Goal: Check status: Check status

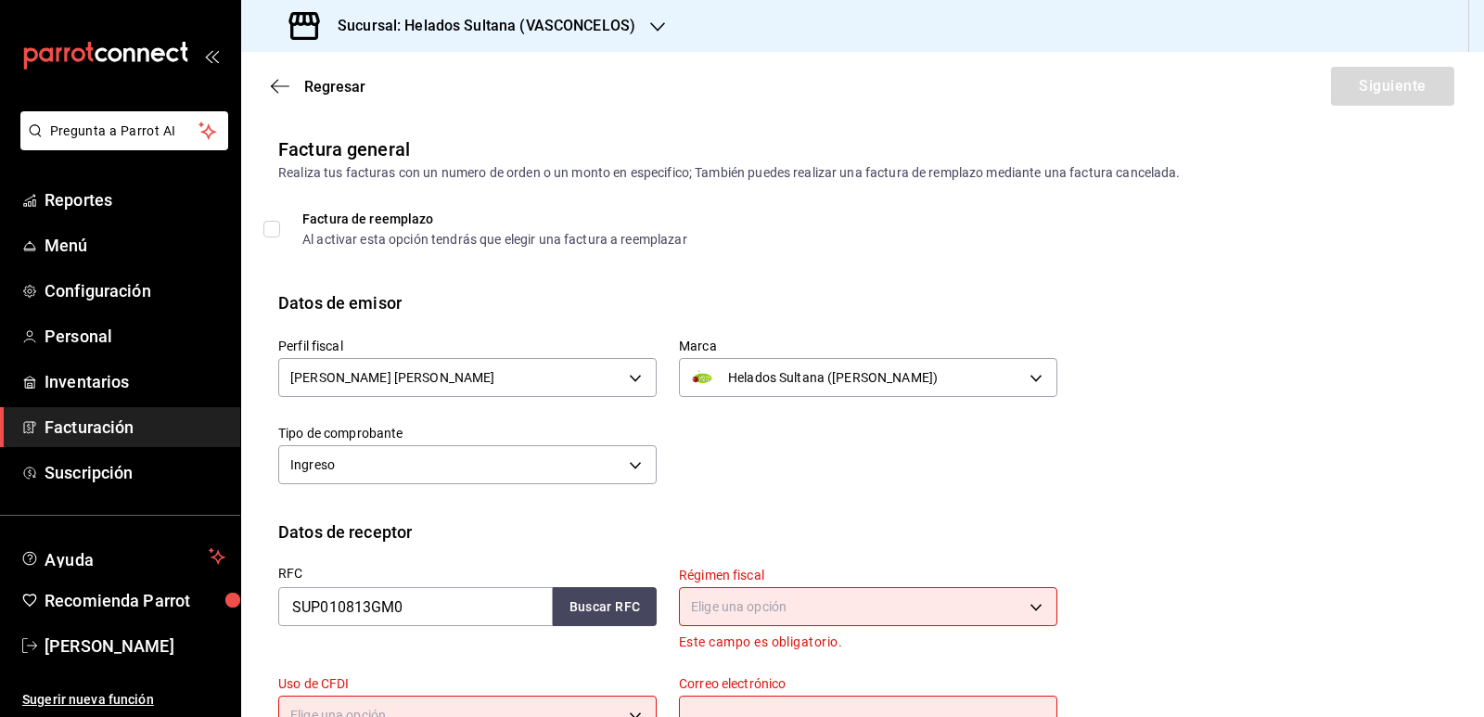
scroll to position [171, 0]
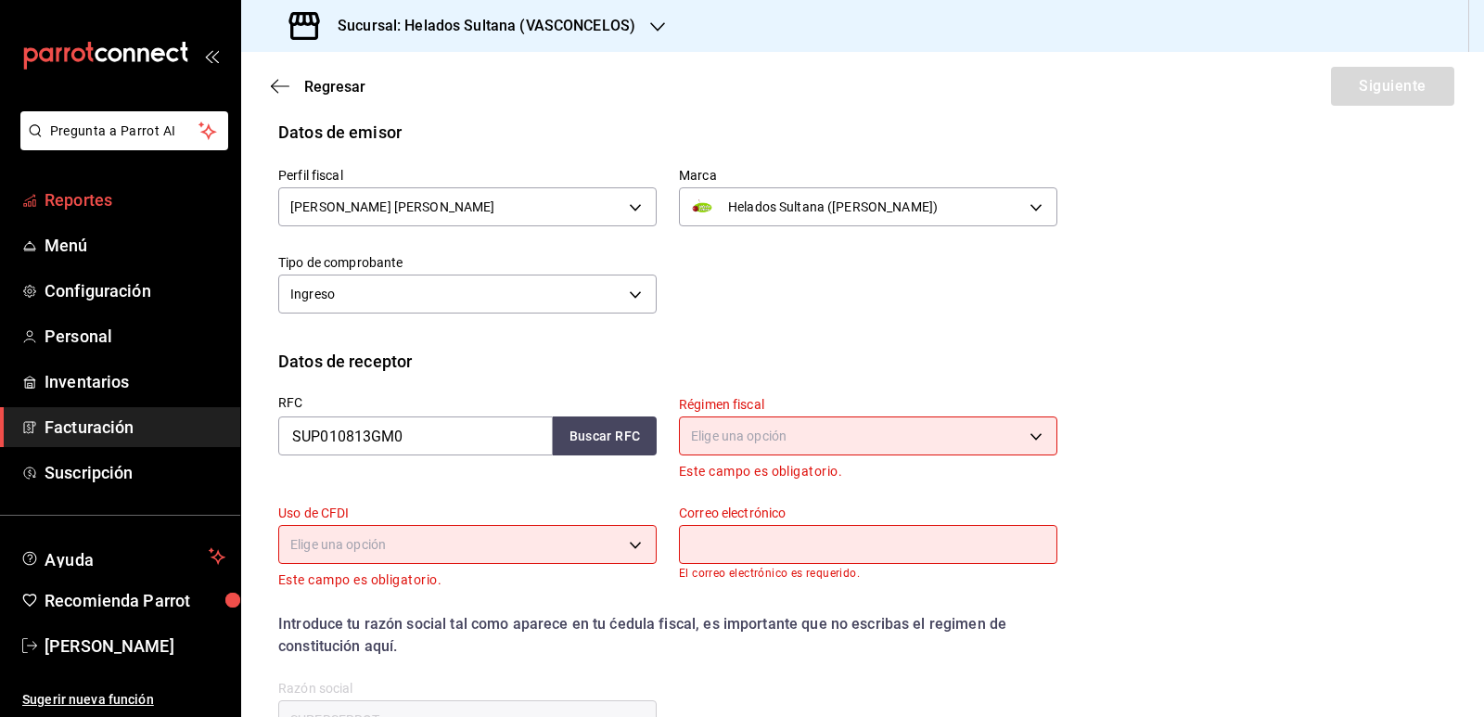
click at [84, 204] on span "Reportes" at bounding box center [135, 199] width 181 height 25
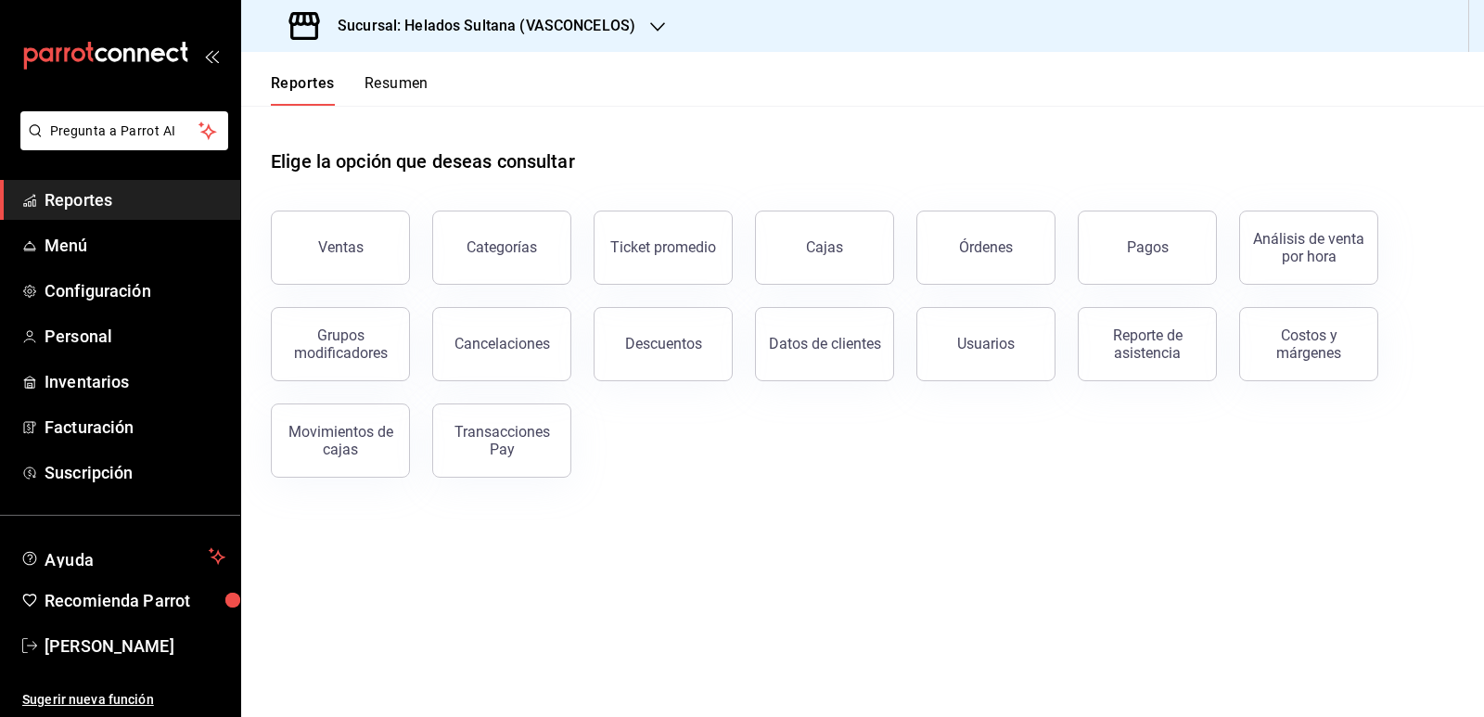
click at [387, 89] on button "Resumen" at bounding box center [397, 90] width 64 height 32
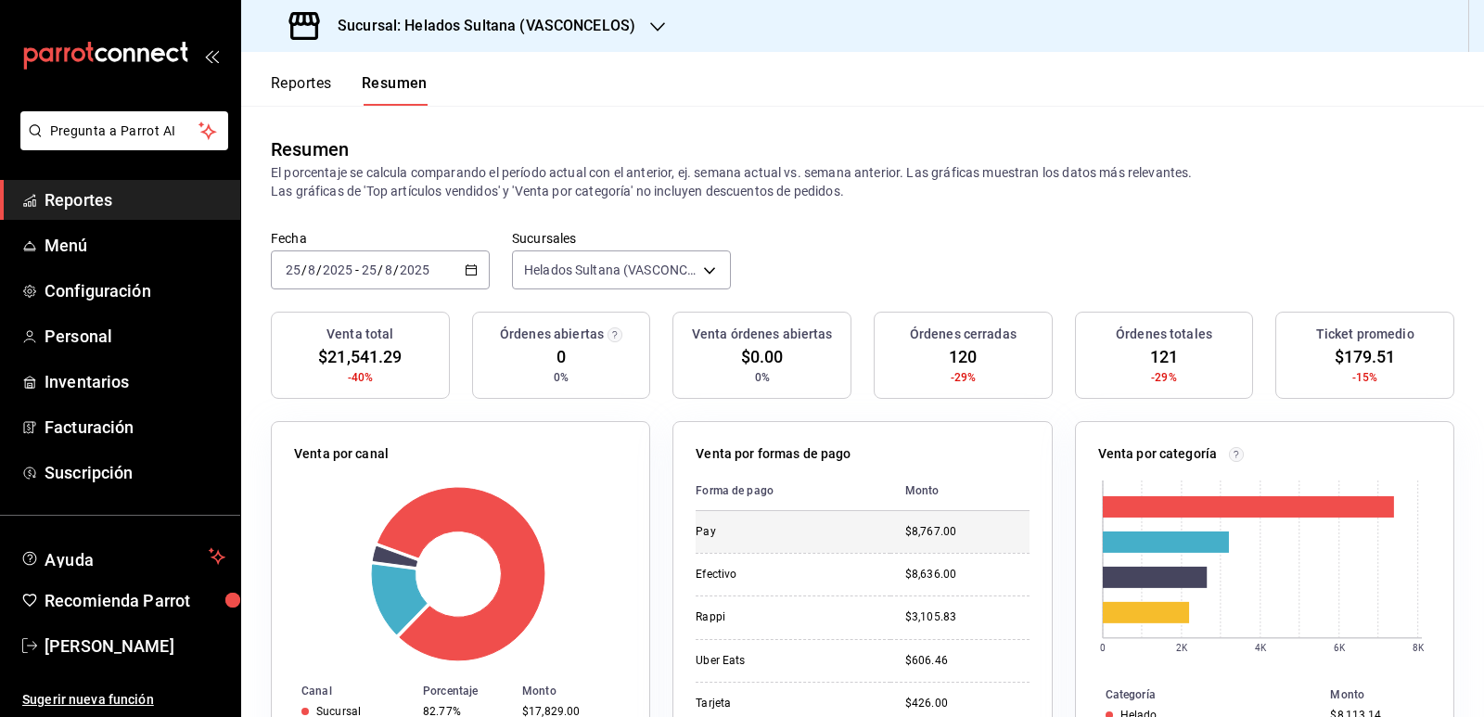
scroll to position [93, 0]
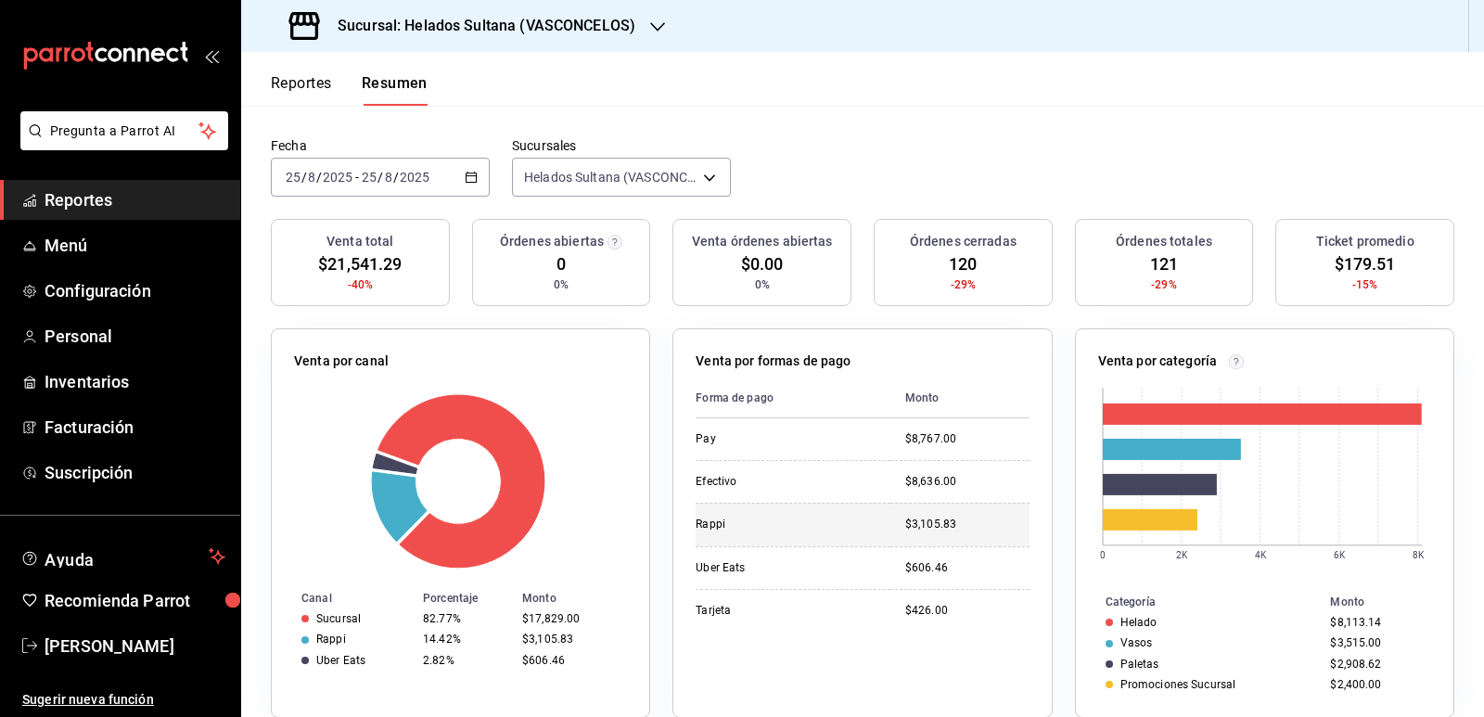
click at [832, 520] on div "Rappi" at bounding box center [786, 525] width 180 height 16
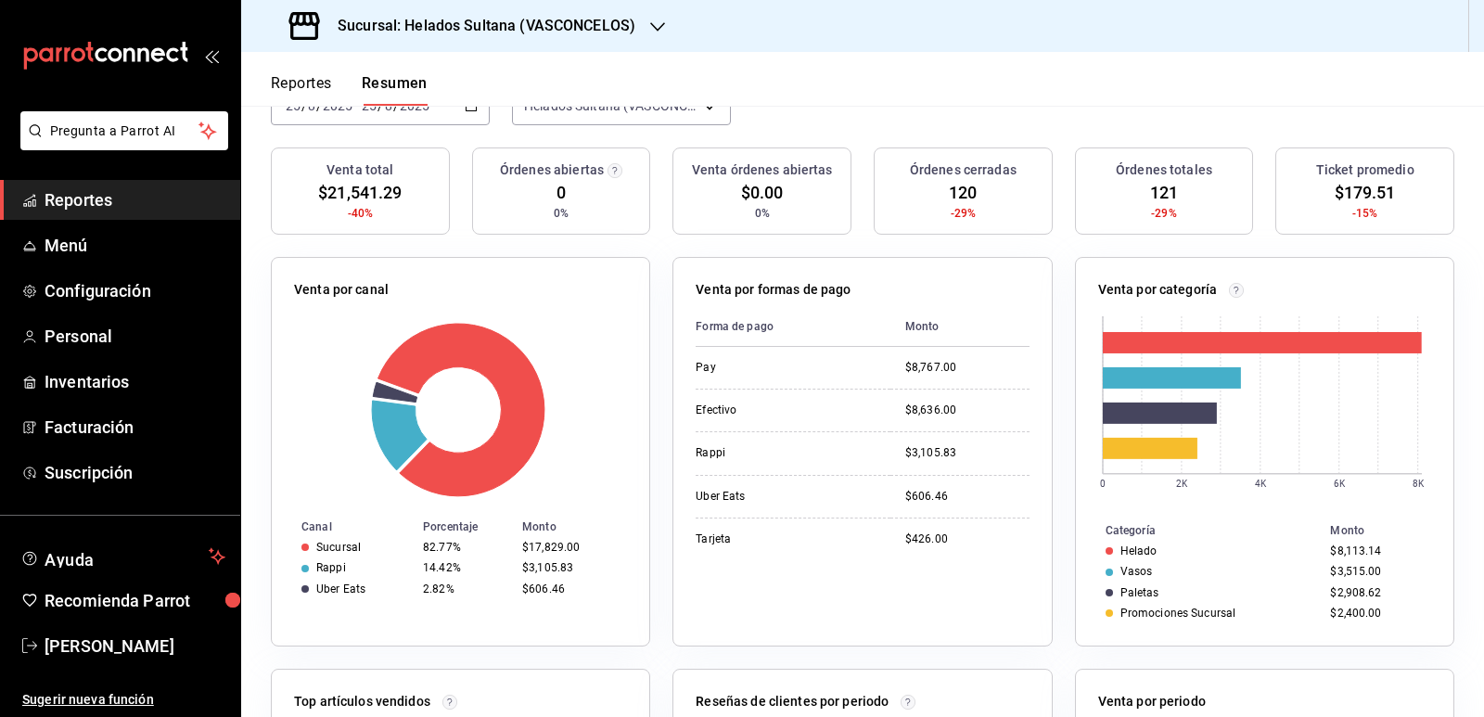
scroll to position [0, 0]
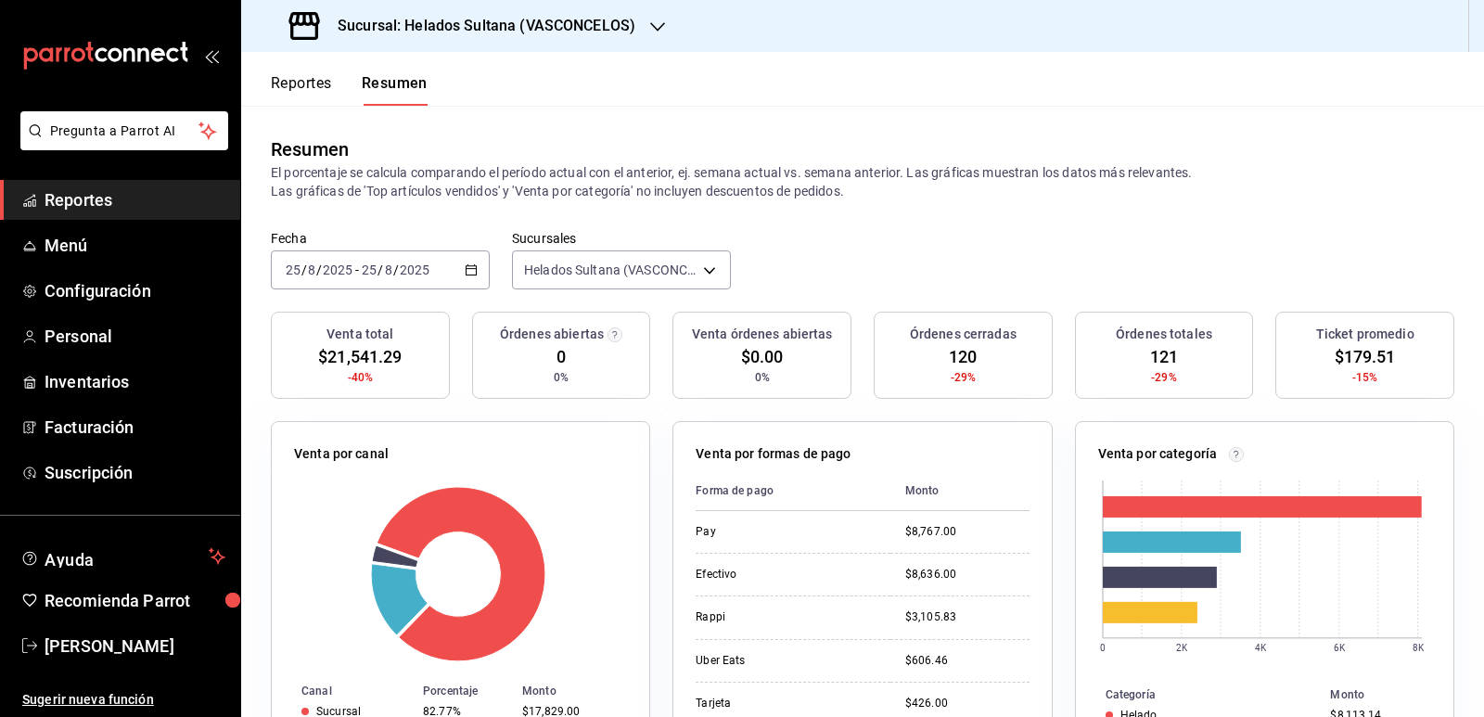
click at [466, 266] on \(Stroke\) "button" at bounding box center [471, 270] width 11 height 10
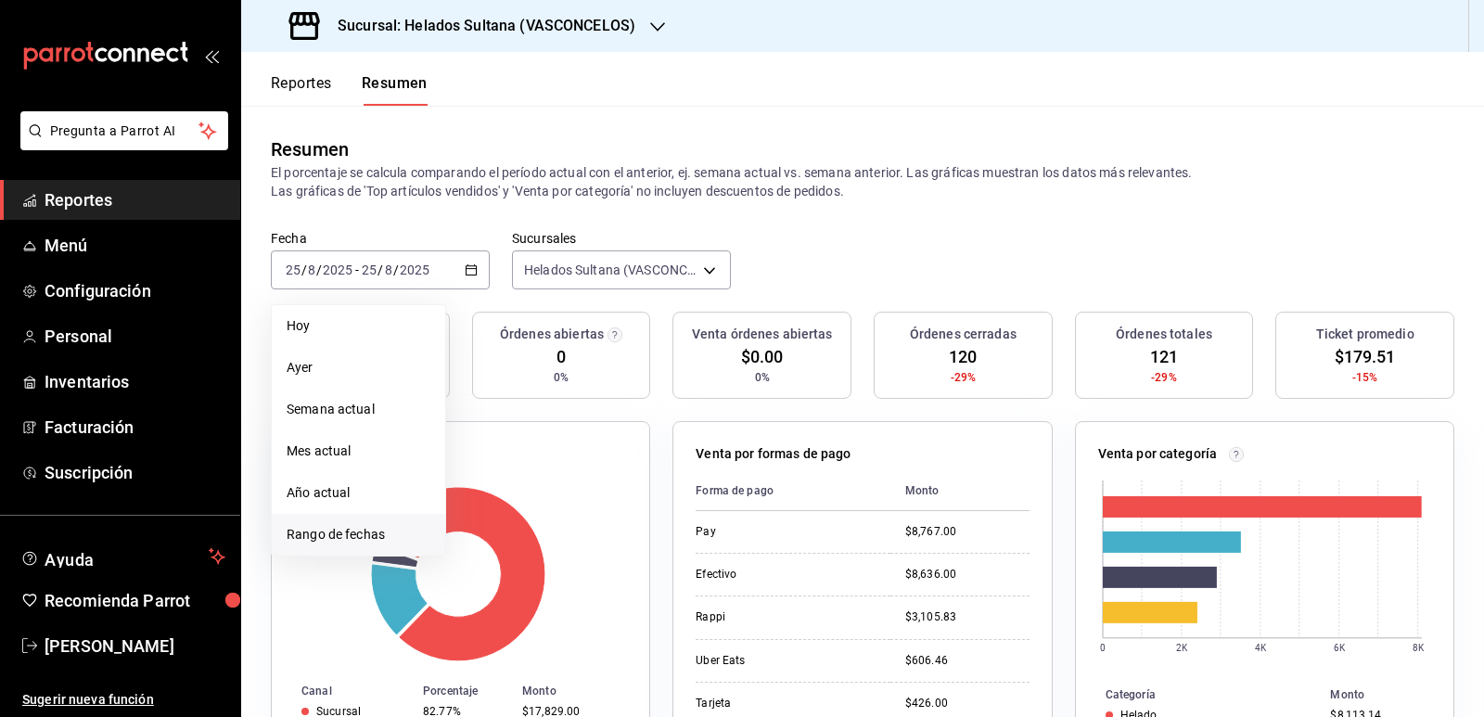
click at [387, 521] on li "Rango de fechas" at bounding box center [358, 535] width 173 height 42
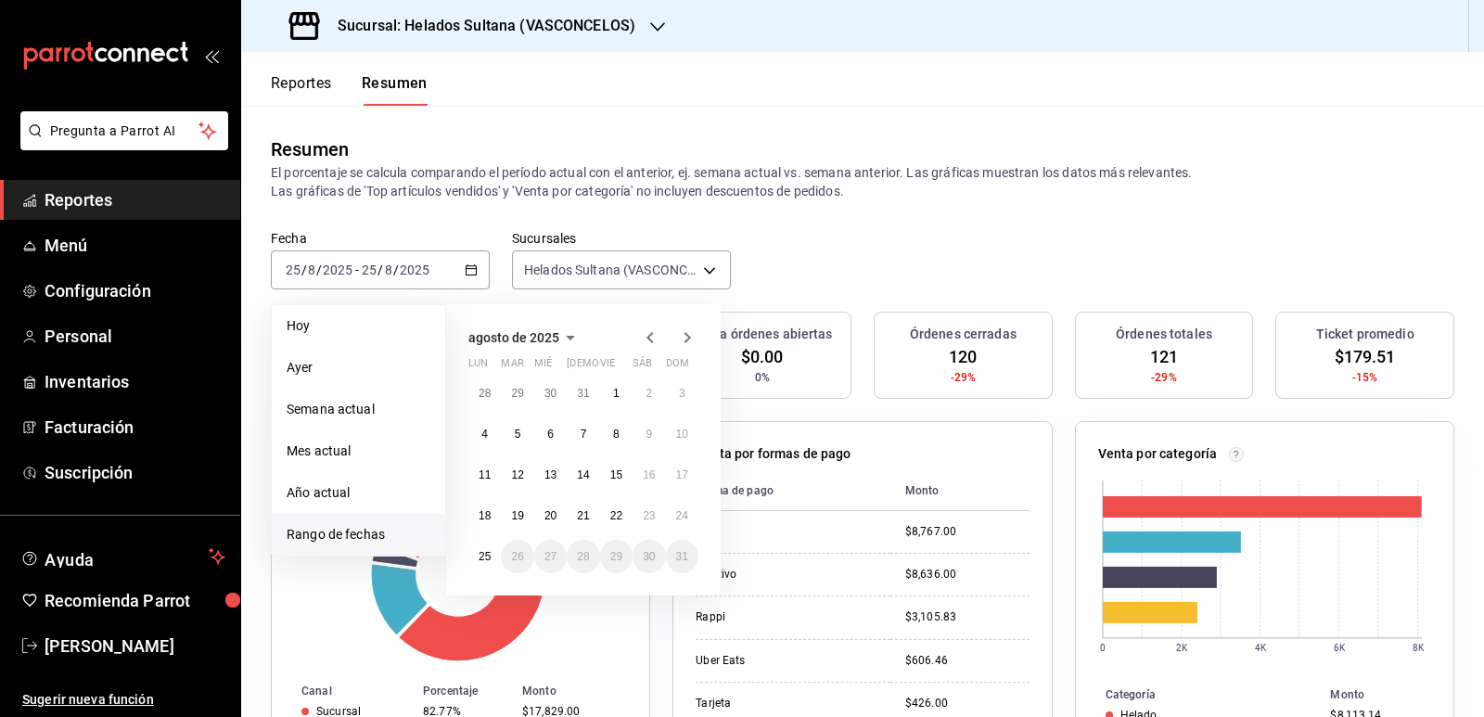
click at [652, 334] on icon "button" at bounding box center [650, 337] width 6 height 11
click at [652, 336] on icon "button" at bounding box center [650, 341] width 6 height 11
click at [652, 334] on icon "button" at bounding box center [650, 337] width 6 height 11
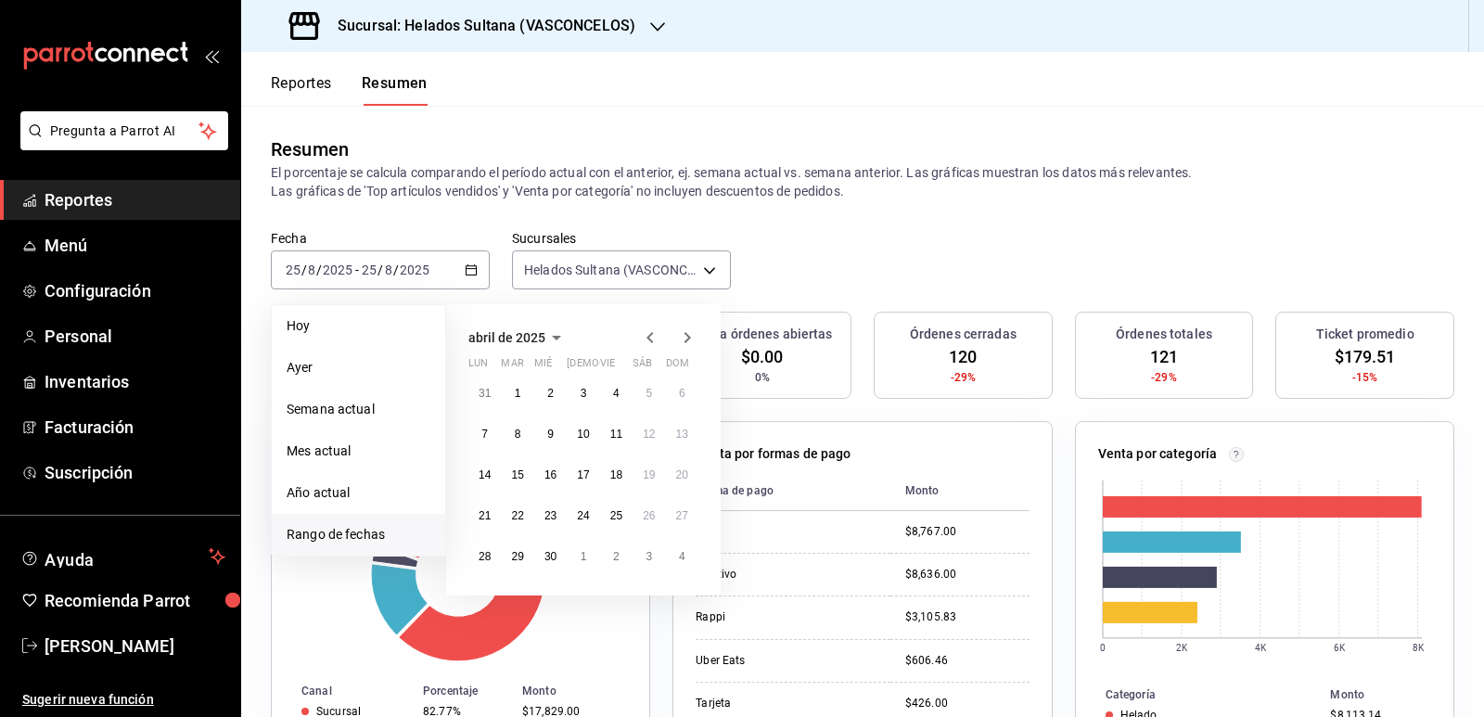
click at [652, 334] on icon "button" at bounding box center [650, 337] width 6 height 11
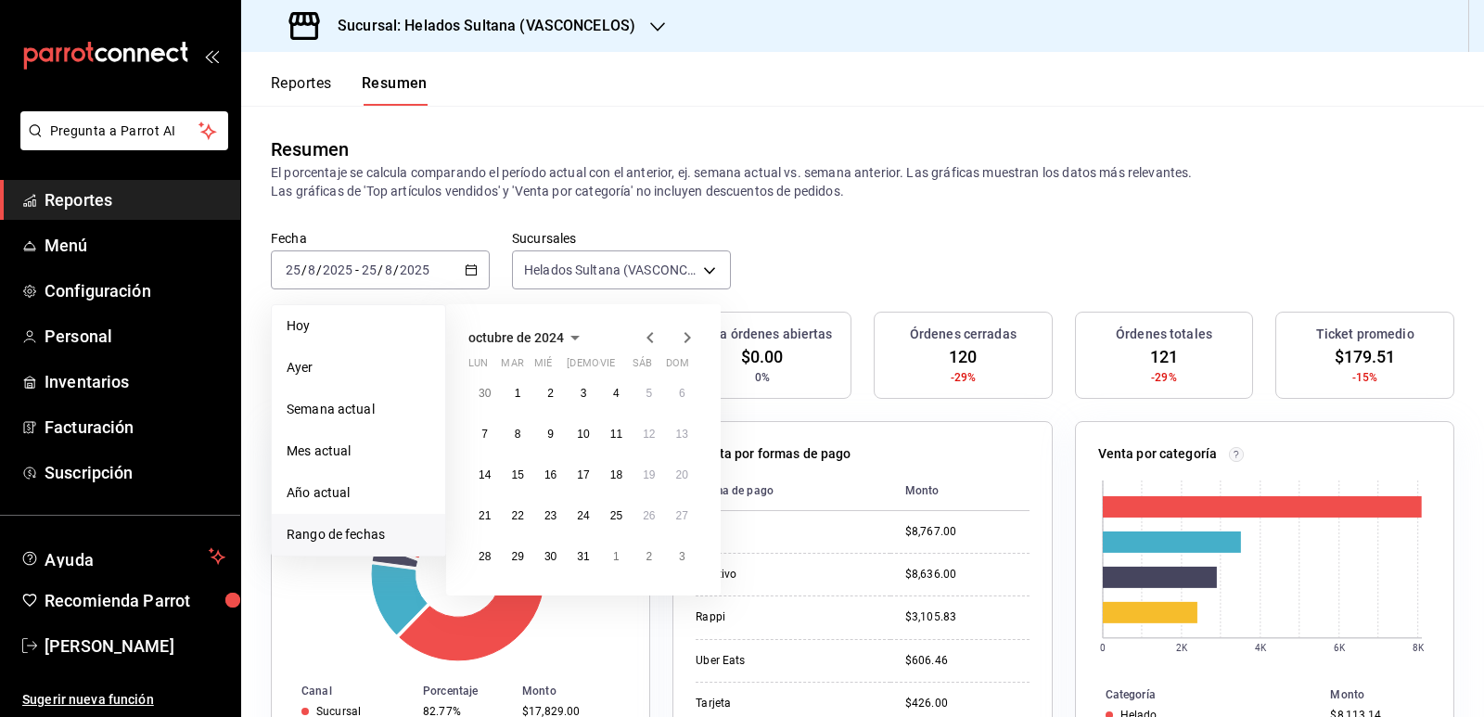
click at [652, 334] on icon "button" at bounding box center [650, 337] width 6 height 11
click at [699, 336] on div "[PERSON_NAME] de 2024 lun mar [PERSON_NAME] vie sáb dom 1 2 3 4 5 6 7 8 9 10 11…" at bounding box center [583, 453] width 275 height 299
click at [690, 336] on icon "button" at bounding box center [687, 341] width 22 height 22
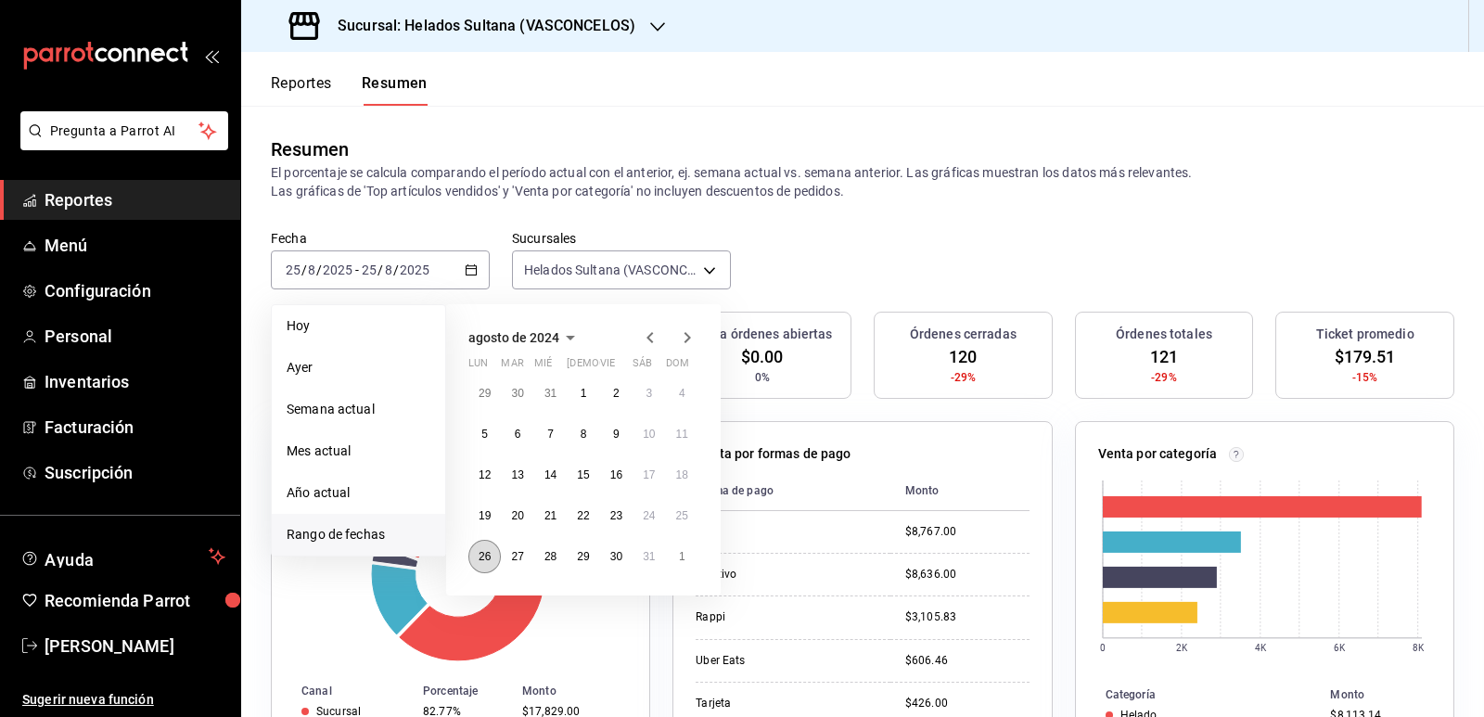
click at [492, 558] on button "26" at bounding box center [484, 556] width 32 height 33
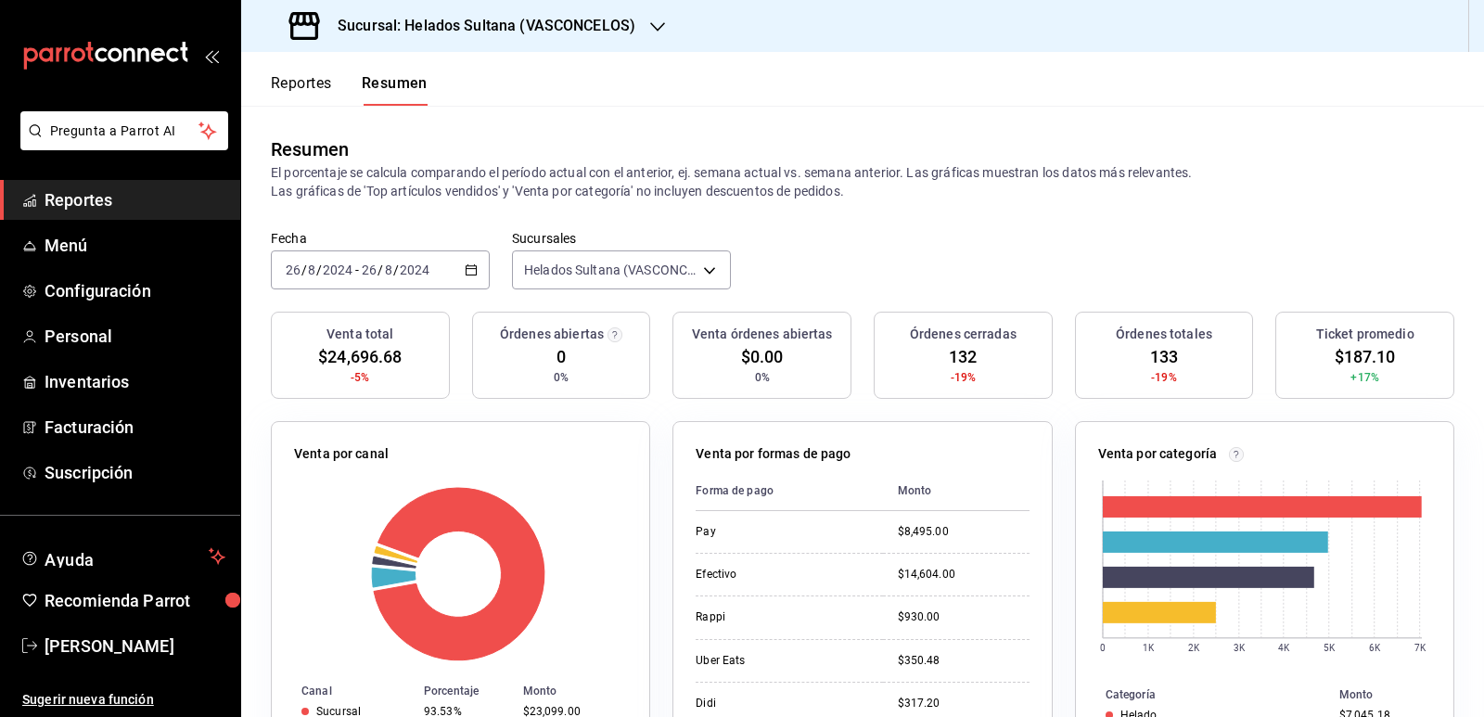
click at [466, 275] on \(Stroke\) "button" at bounding box center [471, 270] width 11 height 10
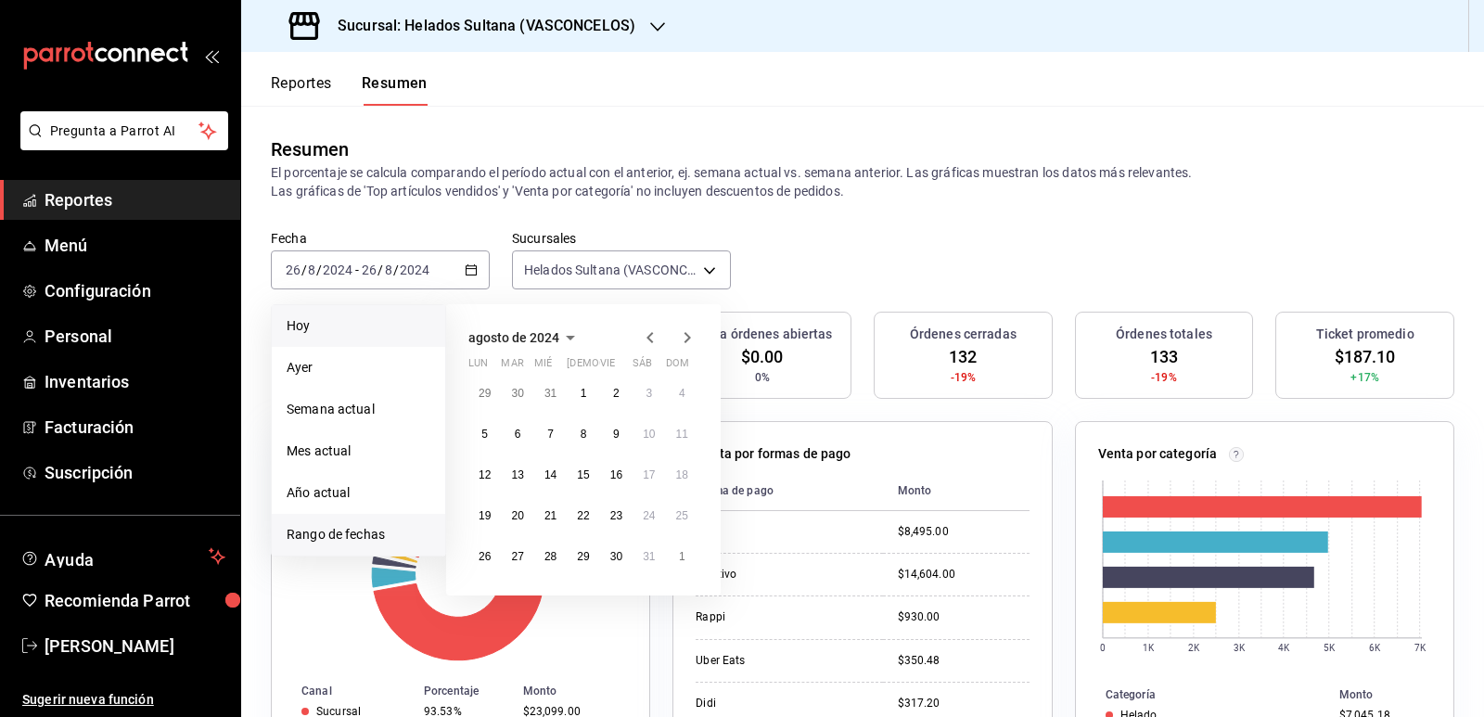
click at [377, 331] on span "Hoy" at bounding box center [359, 325] width 144 height 19
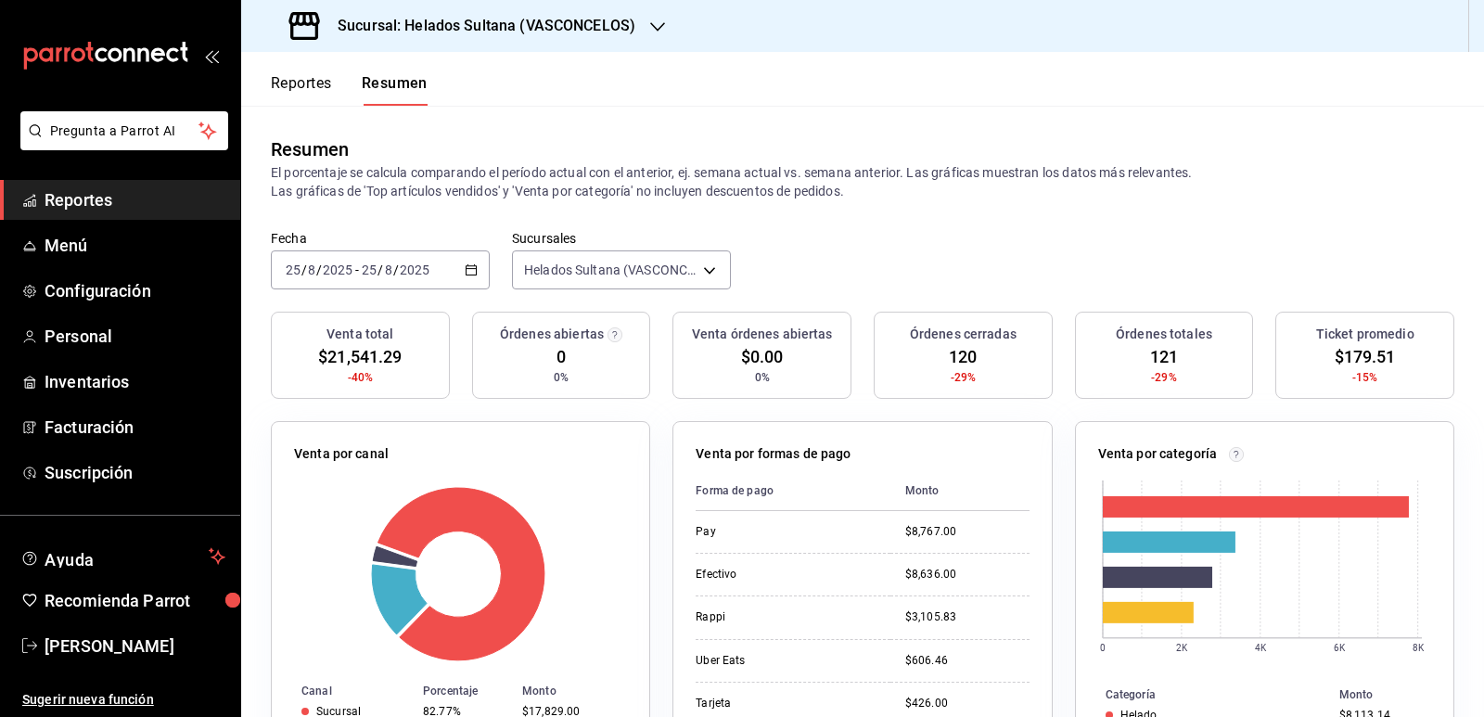
click at [1060, 229] on div "Resumen El porcentaje se calcula comparando el período actual con el anterior, …" at bounding box center [862, 168] width 1243 height 124
